Goal: Transaction & Acquisition: Subscribe to service/newsletter

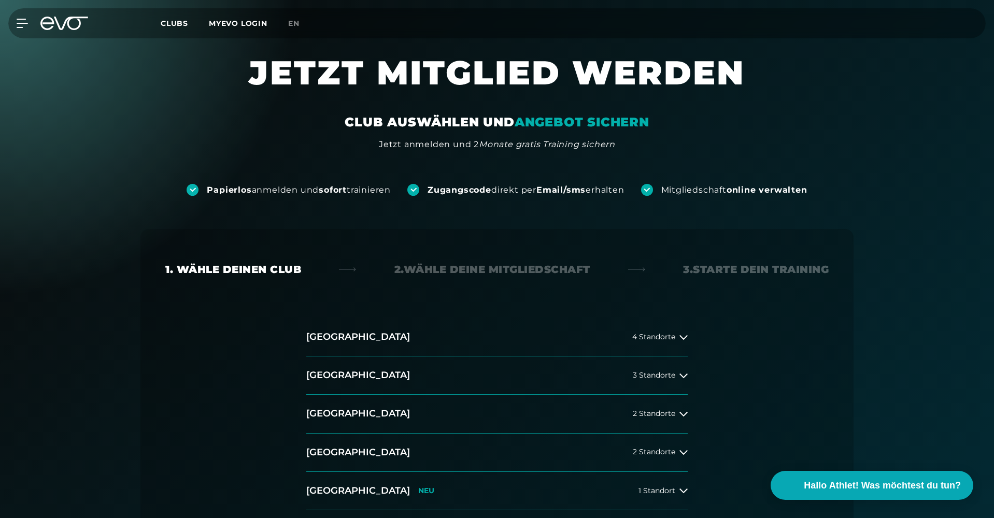
scroll to position [120, 0]
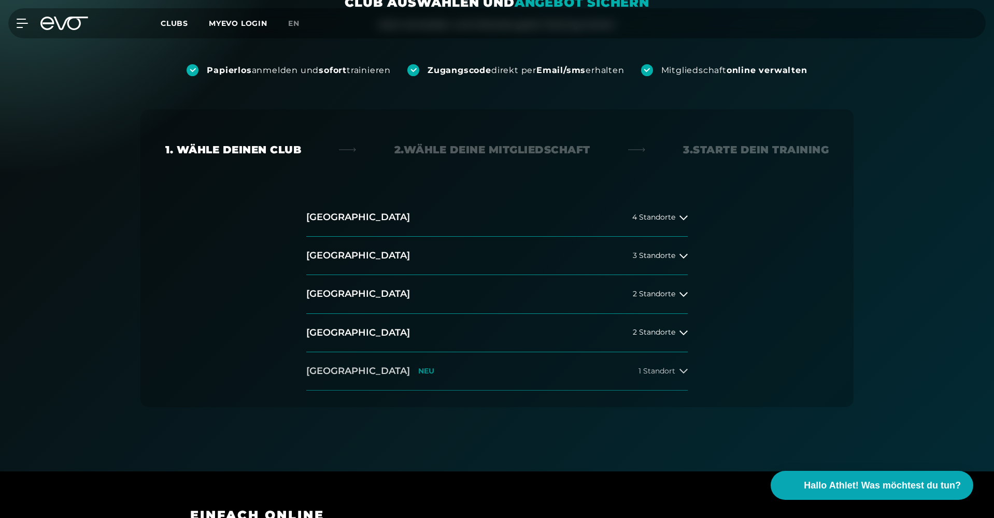
click at [663, 367] on span "1 Standort" at bounding box center [656, 371] width 37 height 8
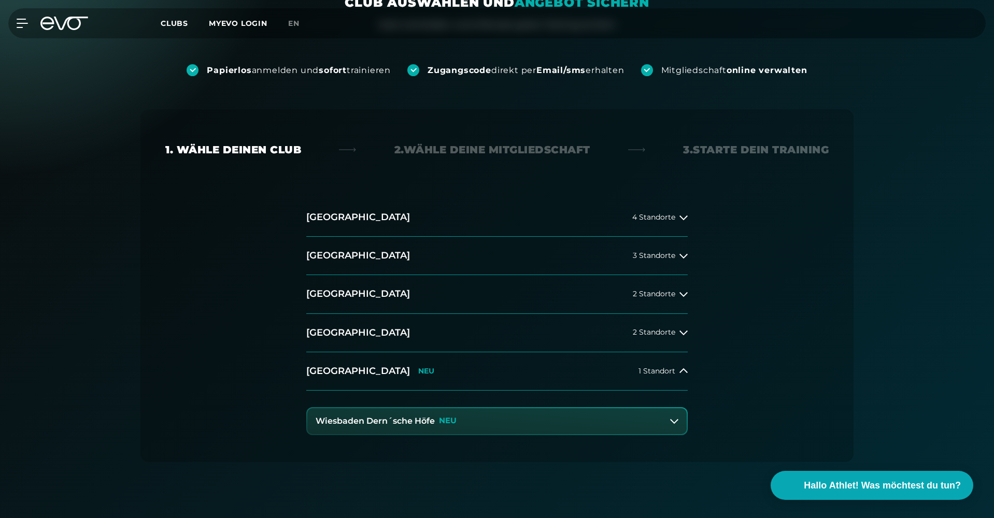
click at [454, 423] on p "NEU" at bounding box center [448, 420] width 18 height 9
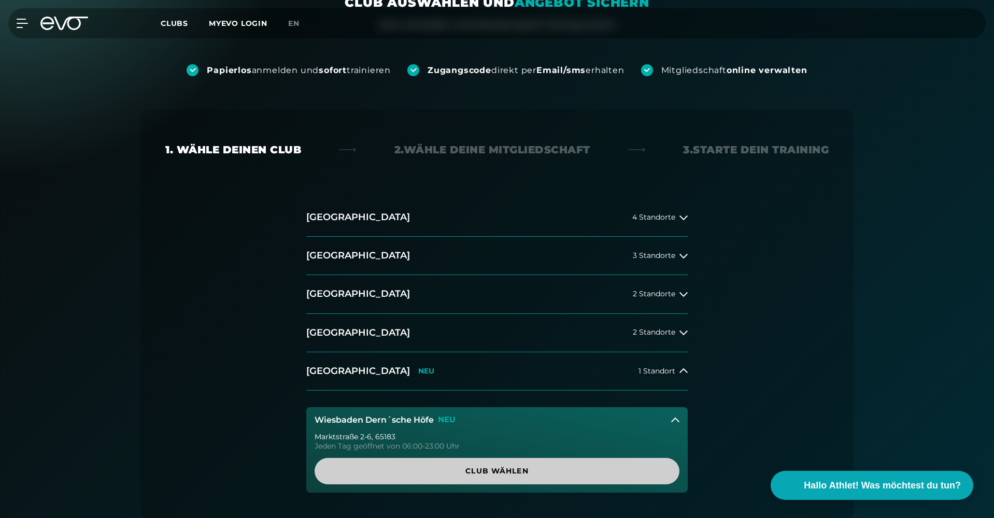
click at [483, 476] on span "Club wählen" at bounding box center [496, 471] width 365 height 26
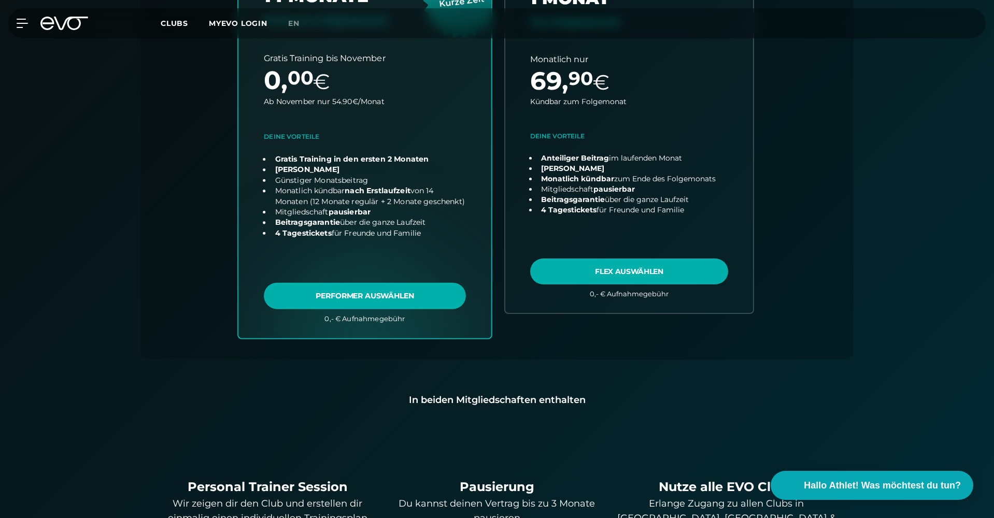
scroll to position [462, 0]
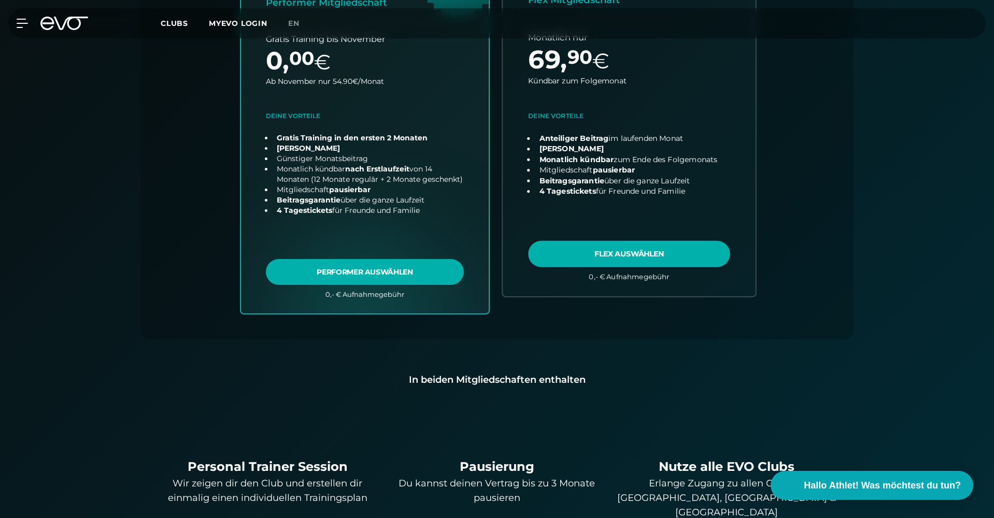
click at [580, 133] on link "choose plan" at bounding box center [628, 113] width 253 height 365
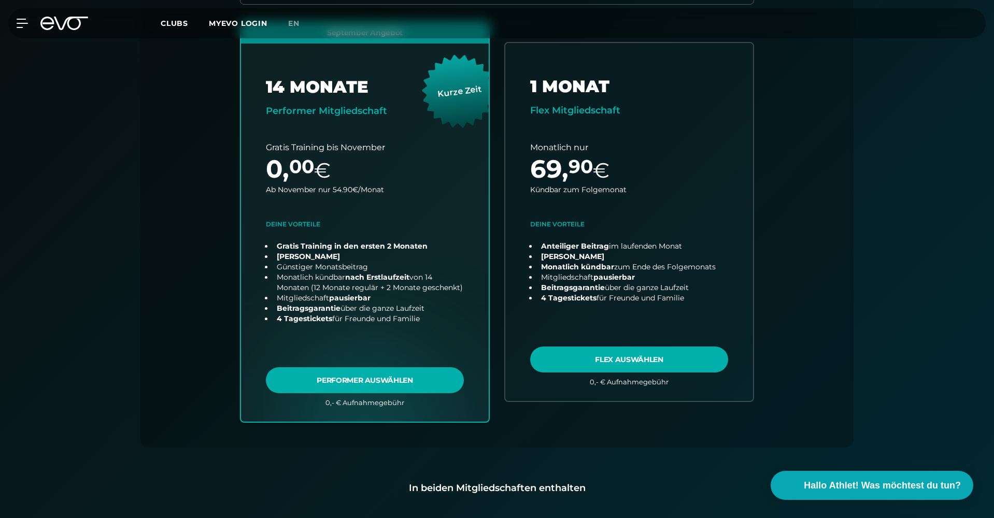
scroll to position [347, 0]
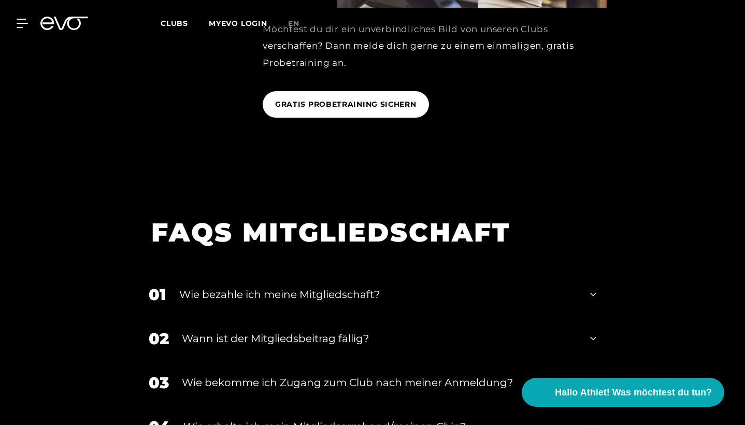
scroll to position [1532, 0]
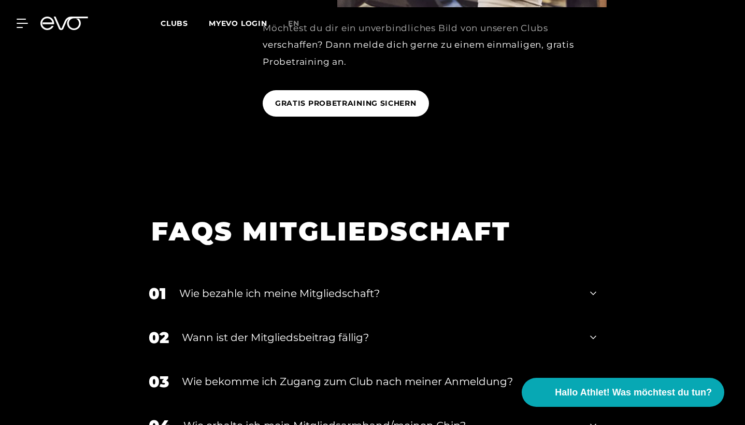
click at [407, 285] on div "Wie bezahle ich meine Mitgliedschaft?" at bounding box center [378, 293] width 398 height 16
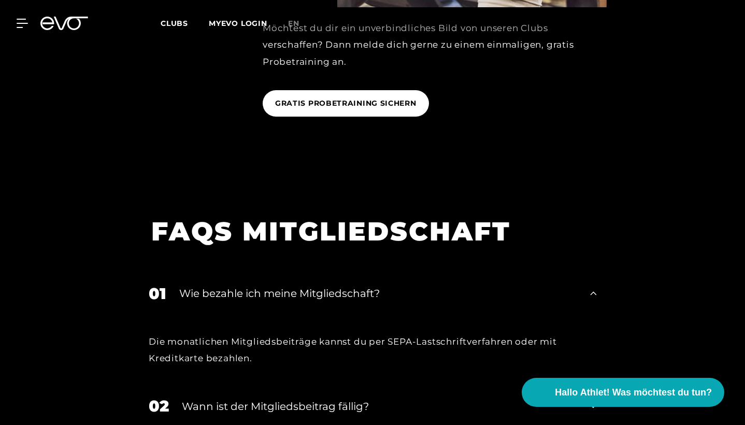
click at [385, 285] on div "Wie bezahle ich meine Mitgliedschaft?" at bounding box center [378, 293] width 398 height 16
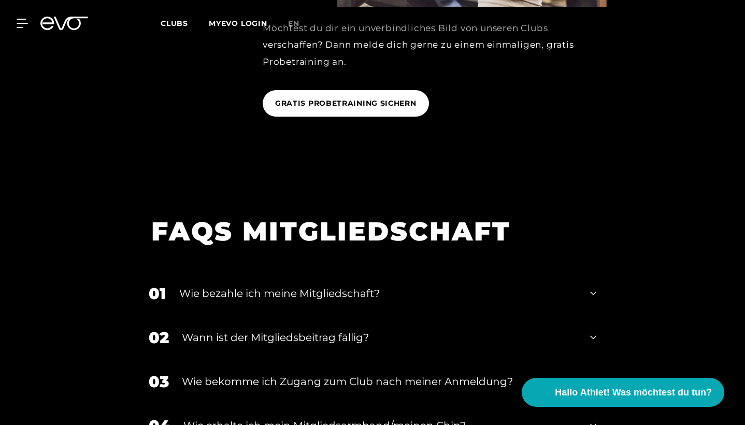
click at [385, 285] on div "Wie bezahle ich meine Mitgliedschaft?" at bounding box center [378, 293] width 398 height 16
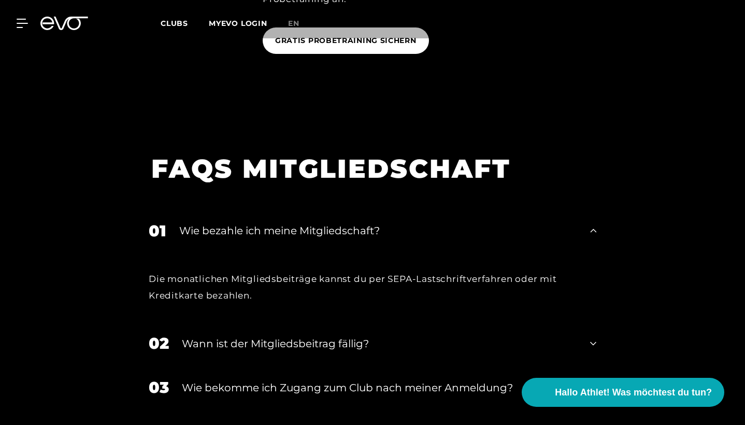
scroll to position [1768, 0]
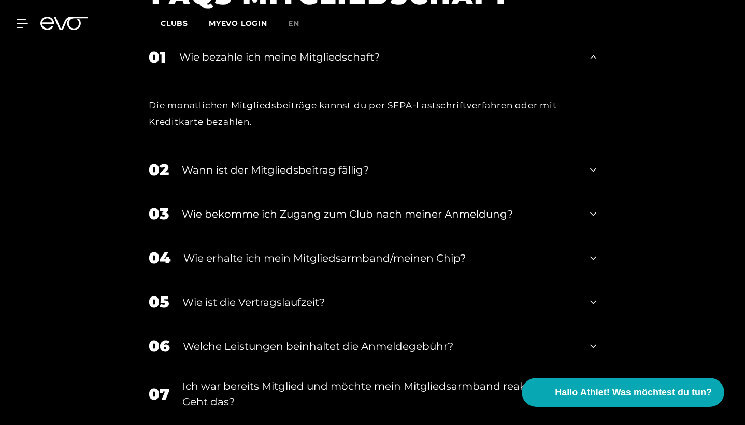
click at [297, 162] on div "Wann ist der Mitgliedsbeitrag fällig?" at bounding box center [379, 170] width 395 height 16
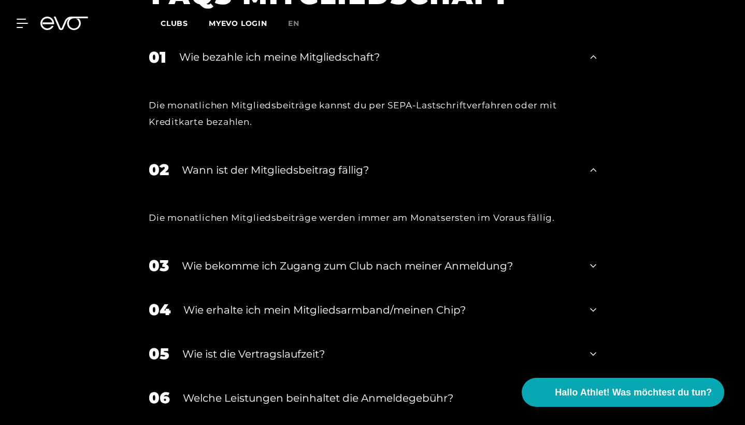
click at [297, 162] on div "Wann ist der Mitgliedsbeitrag fällig?" at bounding box center [379, 170] width 395 height 16
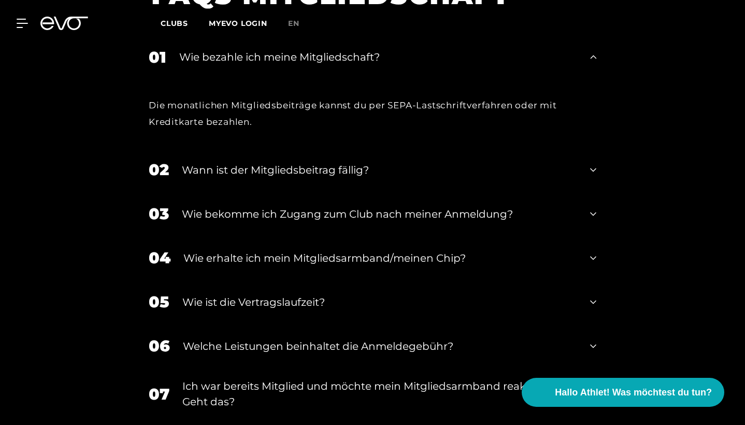
click at [350, 250] on div "Wie erhalte ich mein Mitgliedsarmband/meinen Chip?" at bounding box center [380, 258] width 394 height 16
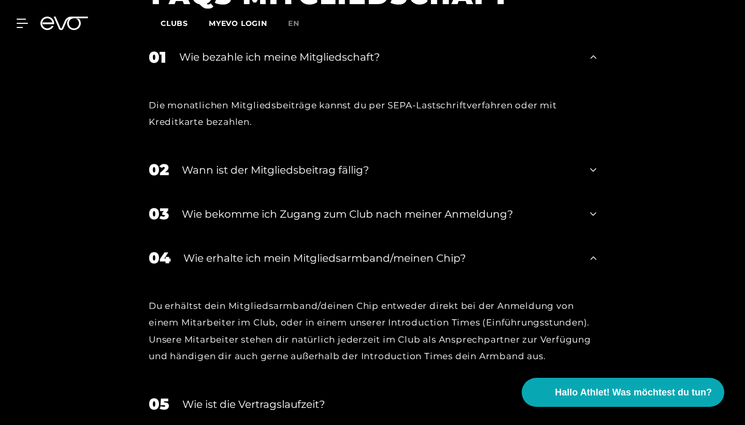
click at [350, 250] on div "Wie erhalte ich mein Mitgliedsarmband/meinen Chip?" at bounding box center [380, 258] width 394 height 16
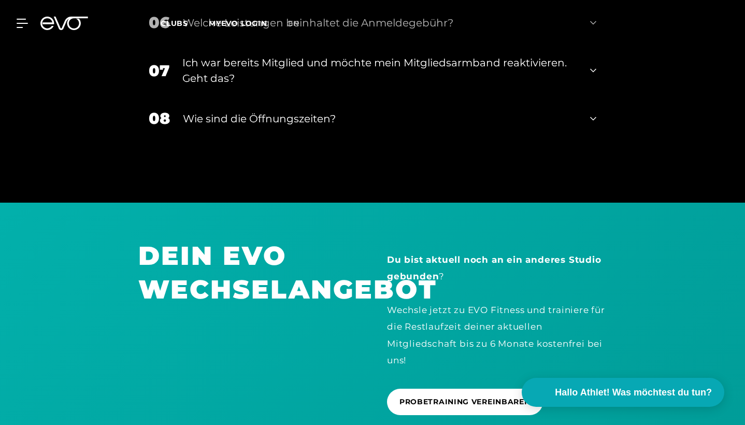
scroll to position [2091, 0]
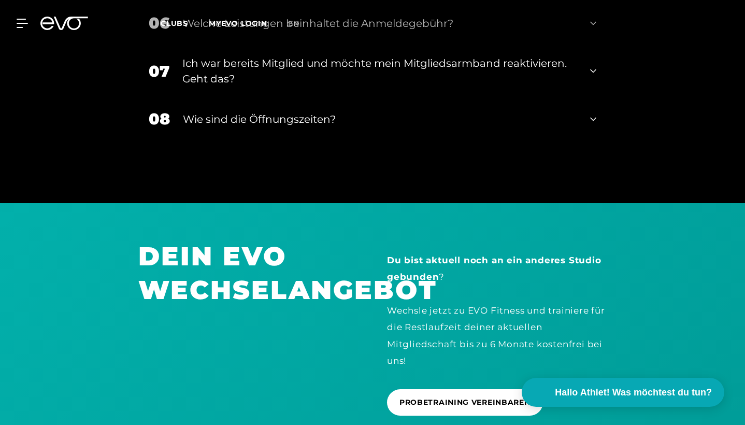
click at [274, 111] on div "Wie sind die Öffnungszeiten?" at bounding box center [380, 119] width 394 height 16
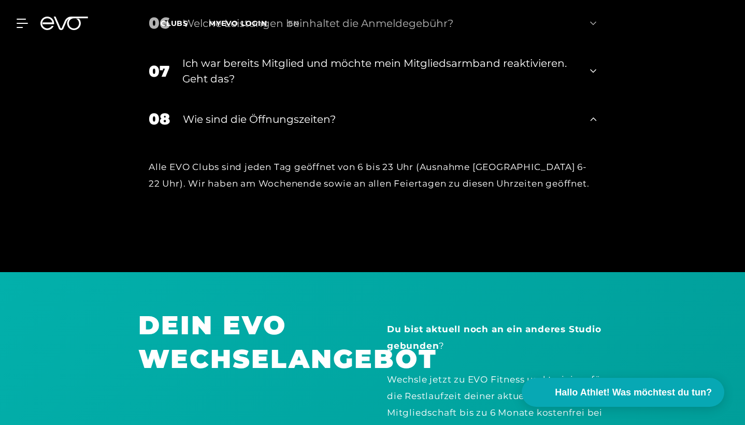
click at [274, 111] on div "Wie sind die Öffnungszeiten?" at bounding box center [380, 119] width 394 height 16
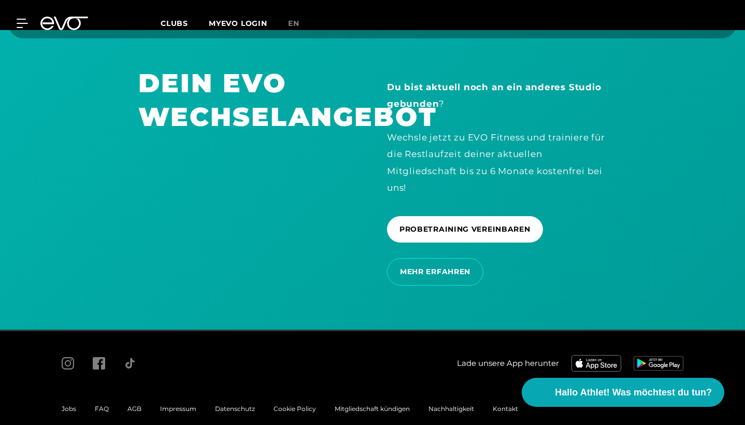
scroll to position [2264, 0]
